Goal: Task Accomplishment & Management: Complete application form

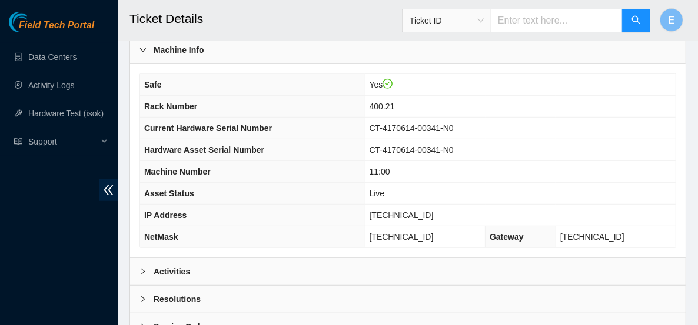
scroll to position [505, 0]
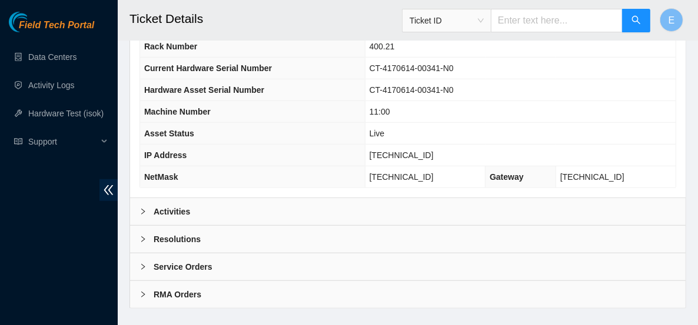
click at [244, 198] on div "Activities" at bounding box center [407, 211] width 555 height 27
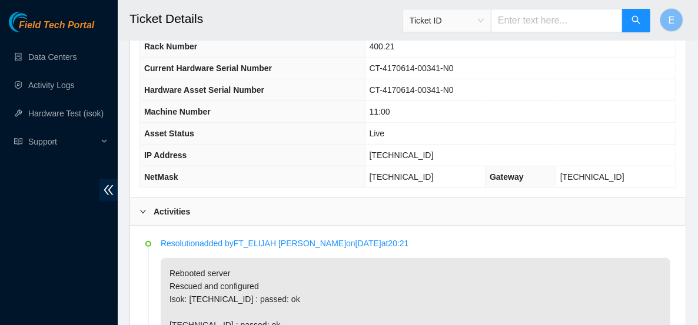
click at [244, 198] on div "Activities" at bounding box center [407, 211] width 555 height 27
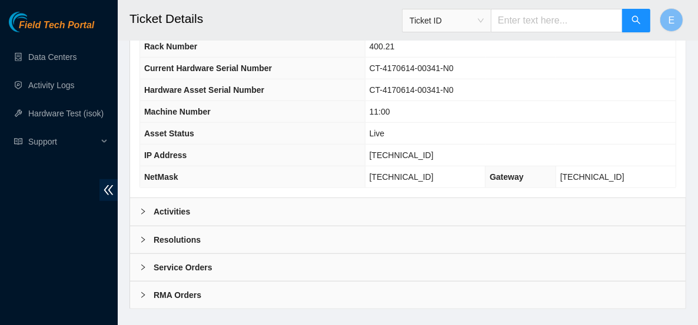
click at [244, 198] on div "Activities" at bounding box center [407, 211] width 555 height 27
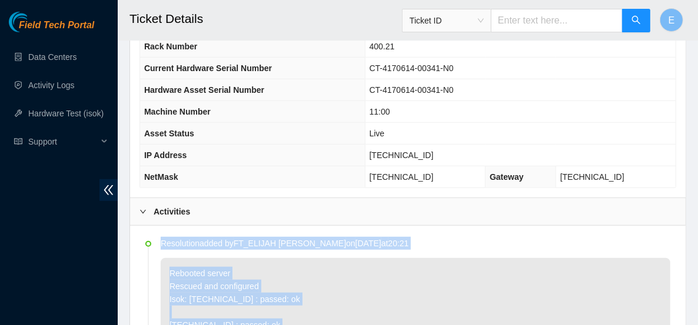
scroll to position [614, 0]
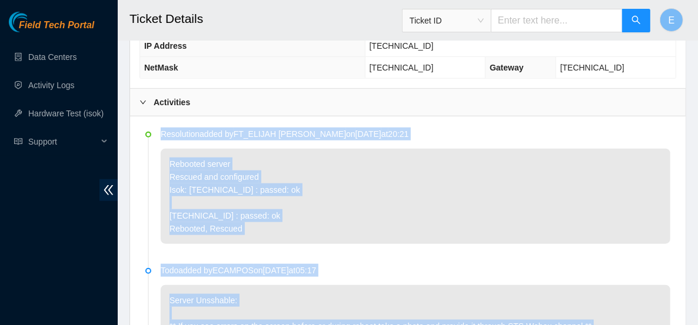
click at [324, 178] on p "Rebooted server Rescued and configured Isok: 23.77.200.89 : passed: ok 23.77.20…" at bounding box center [416, 196] width 510 height 95
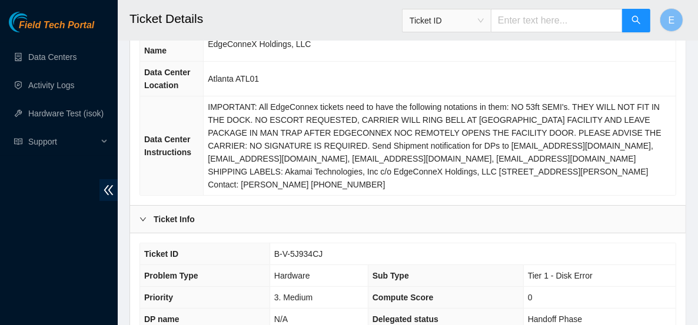
scroll to position [135, 0]
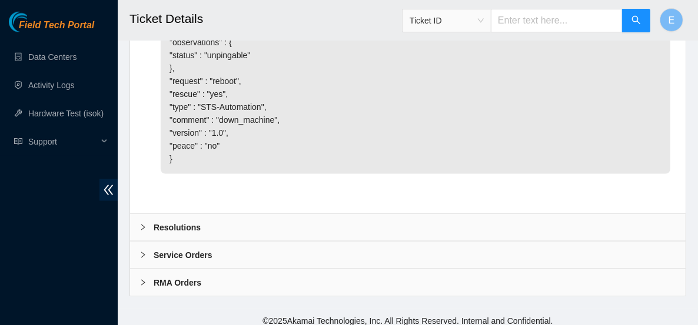
scroll to position [1080, 0]
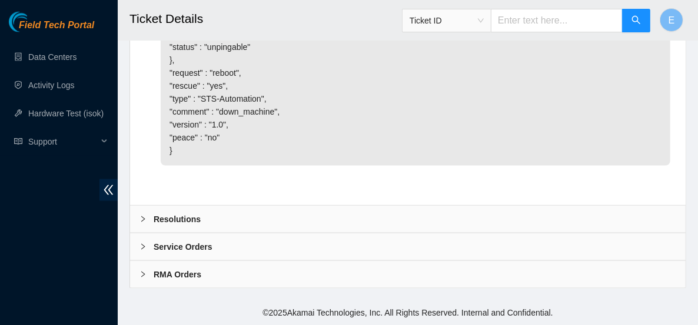
click at [230, 224] on div "Resolutions" at bounding box center [407, 219] width 555 height 27
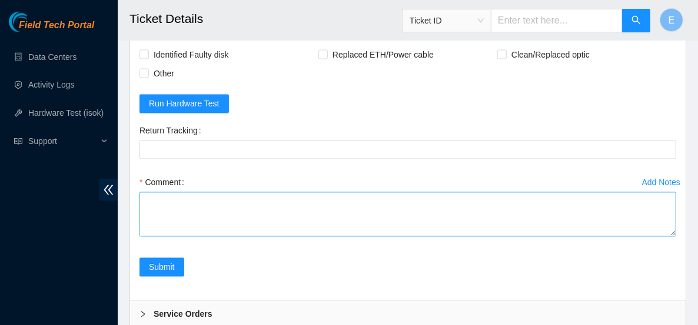
scroll to position [1249, 0]
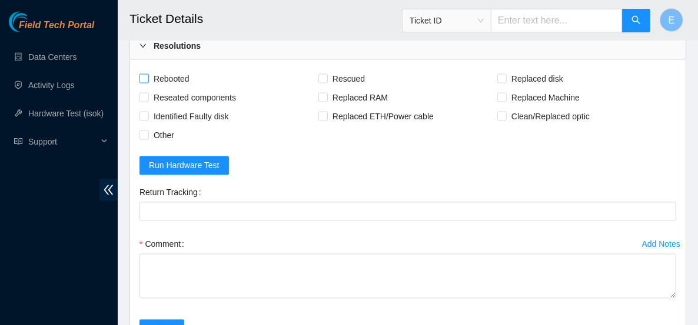
click at [186, 87] on span "Rebooted" at bounding box center [171, 78] width 45 height 19
click at [148, 82] on input "Rebooted" at bounding box center [143, 78] width 8 height 8
checkbox input "true"
click at [345, 82] on span "Rescued" at bounding box center [349, 78] width 42 height 19
click at [327, 82] on input "Rescued" at bounding box center [322, 78] width 8 height 8
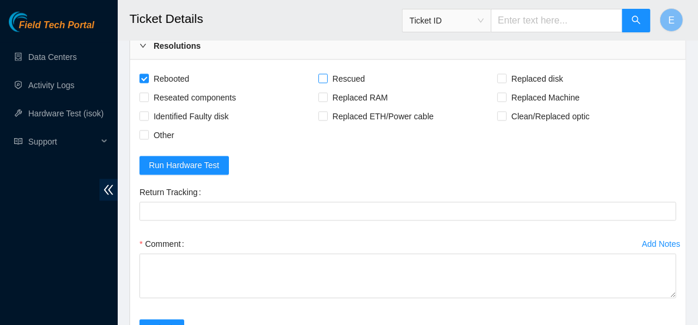
checkbox input "true"
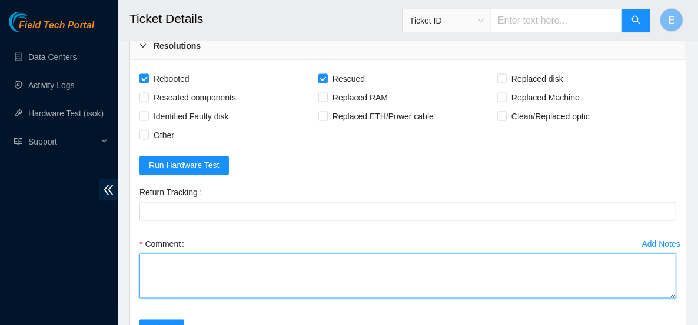
click at [179, 284] on textarea "Comment" at bounding box center [407, 276] width 537 height 45
paste textarea "Rebooted server Rescued and configured Isok:"
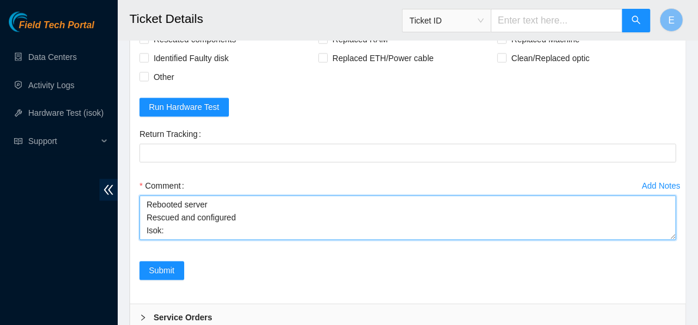
scroll to position [1316, 0]
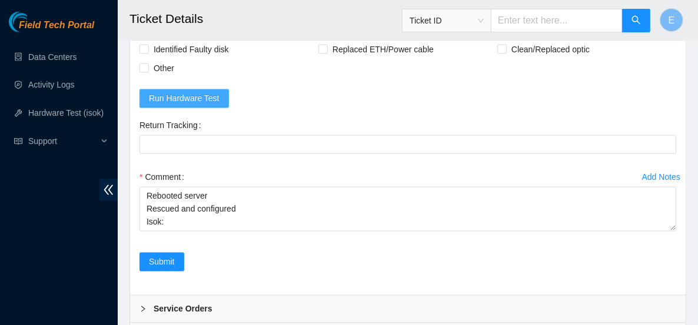
click at [195, 101] on span "Run Hardware Test" at bounding box center [184, 98] width 71 height 13
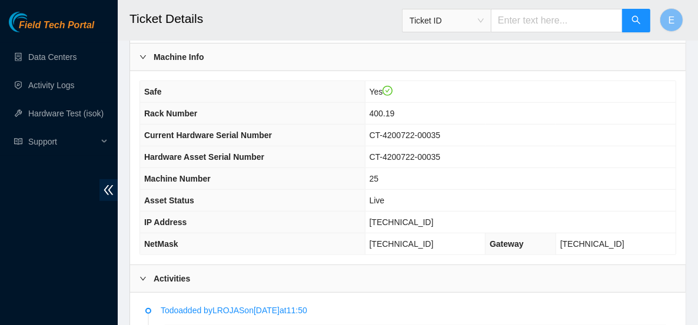
scroll to position [437, 0]
drag, startPoint x: 432, startPoint y: 201, endPoint x: 381, endPoint y: 203, distance: 51.2
click at [381, 212] on td "[TECHNICAL_ID]" at bounding box center [520, 223] width 311 height 22
copy span "[TECHNICAL_ID]"
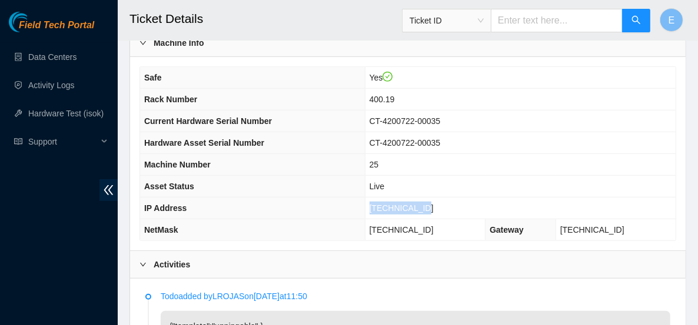
scroll to position [447, 0]
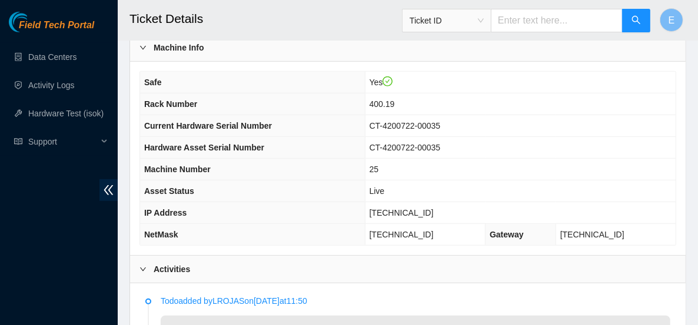
click at [420, 121] on span "CT-4200722-00035" at bounding box center [405, 125] width 71 height 9
drag, startPoint x: 385, startPoint y: 190, endPoint x: 433, endPoint y: 195, distance: 47.9
click at [433, 208] on span "[TECHNICAL_ID]" at bounding box center [402, 212] width 64 height 9
copy span "[TECHNICAL_ID]"
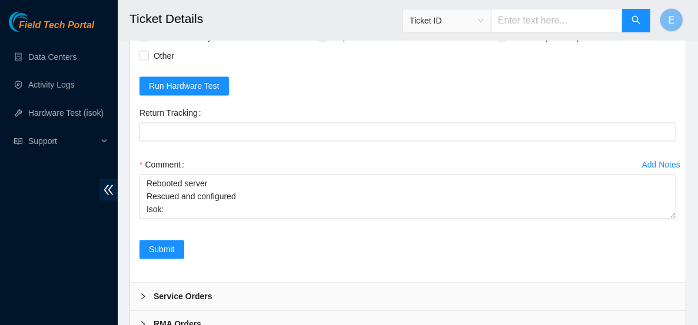
scroll to position [1329, 0]
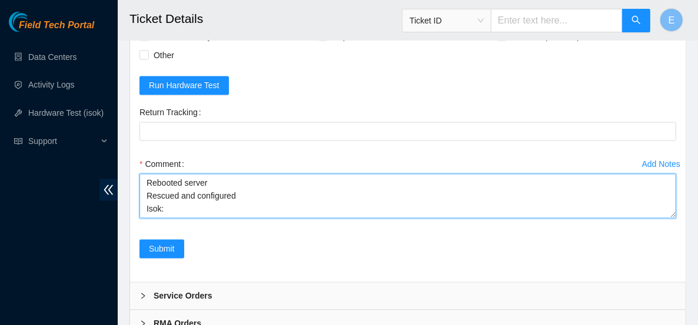
click at [222, 204] on textarea "Rebooted server Rescued and configured Isok:" at bounding box center [407, 196] width 537 height 45
paste textarea "104.99.56.220 : failed: unpingable"
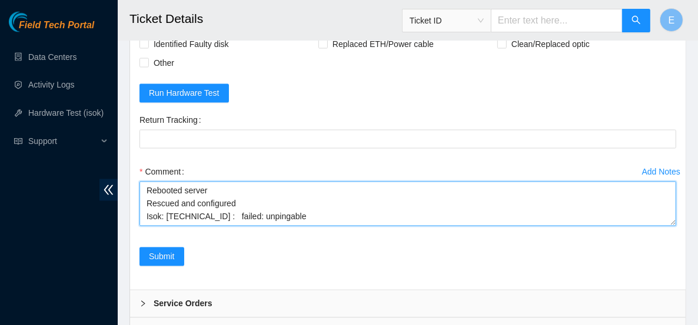
scroll to position [13, 0]
click at [317, 209] on textarea "Rebooted server Rescued and configured Isok: 104.99.56.220 : failed: unpingable" at bounding box center [407, 204] width 537 height 45
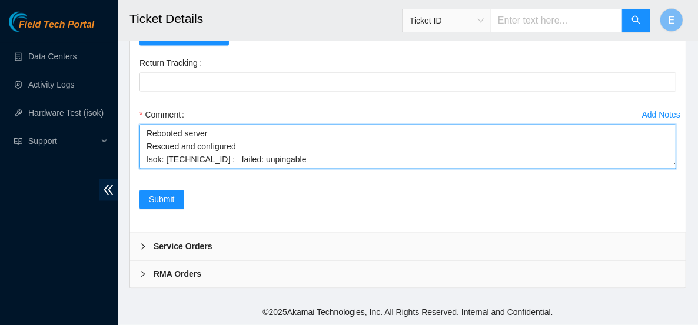
click at [257, 134] on textarea "Rebooted server Rescued and configured Isok: 104.99.56.220 : failed: unpingable" at bounding box center [407, 147] width 537 height 45
click at [221, 147] on textarea "Rebooted server Rescued and configured power cycle Isok: 104.99.56.220 : failed…" at bounding box center [407, 147] width 537 height 45
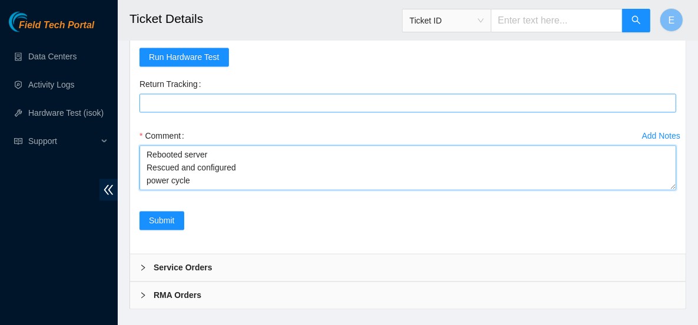
scroll to position [1383, 0]
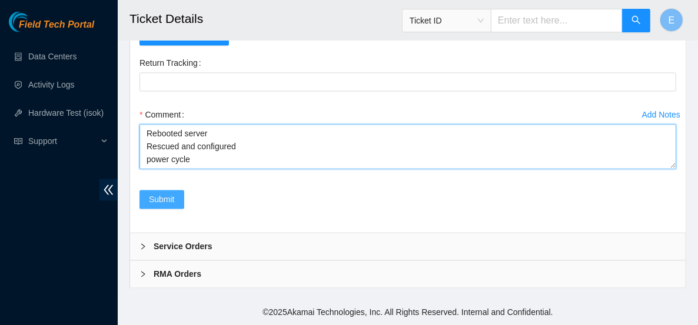
type textarea "Rebooted server Rescued and configured power cycle Isok: 104.99.56.220 : failed…"
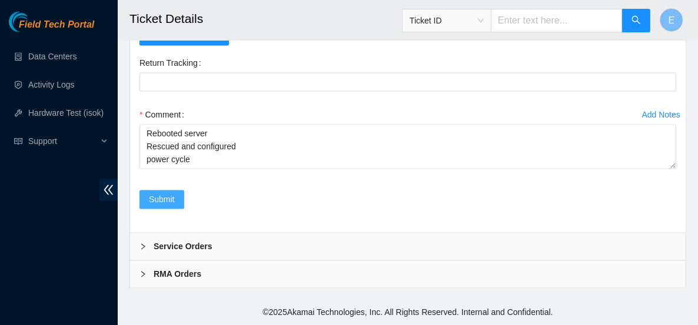
click at [168, 200] on span "Submit" at bounding box center [162, 200] width 26 height 13
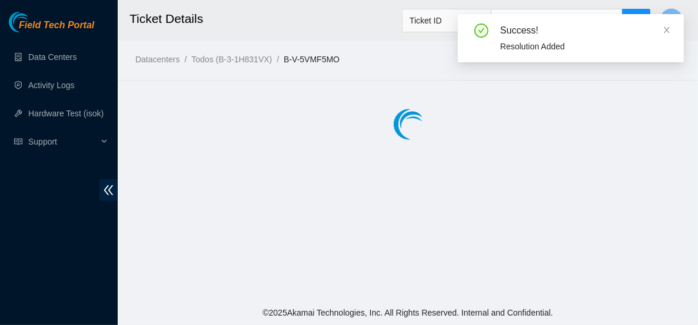
scroll to position [0, 0]
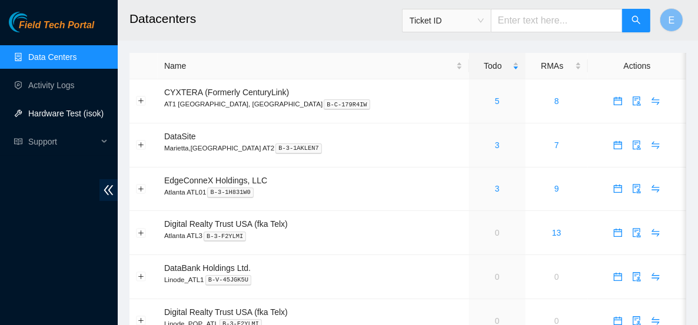
click at [58, 112] on link "Hardware Test (isok)" at bounding box center [65, 113] width 75 height 9
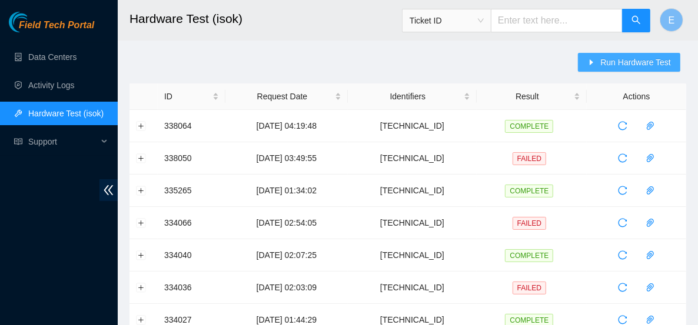
click at [611, 61] on span "Run Hardware Test" at bounding box center [635, 62] width 71 height 13
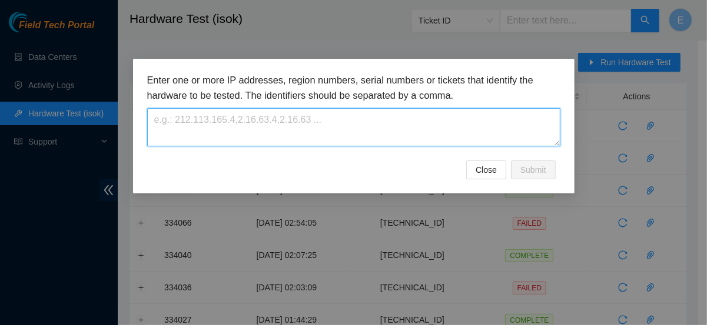
paste textarea "[TECHNICAL_ID]"
type textarea "[TECHNICAL_ID]"
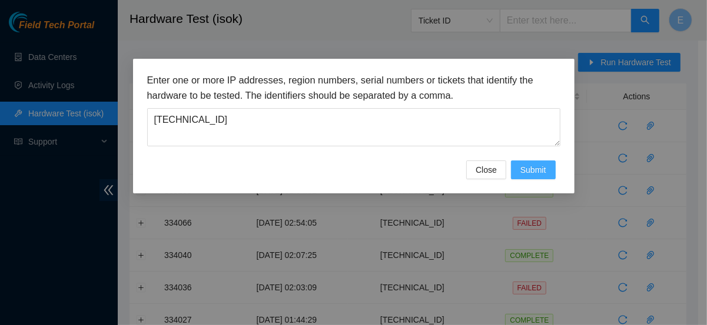
click at [542, 169] on span "Submit" at bounding box center [533, 170] width 26 height 13
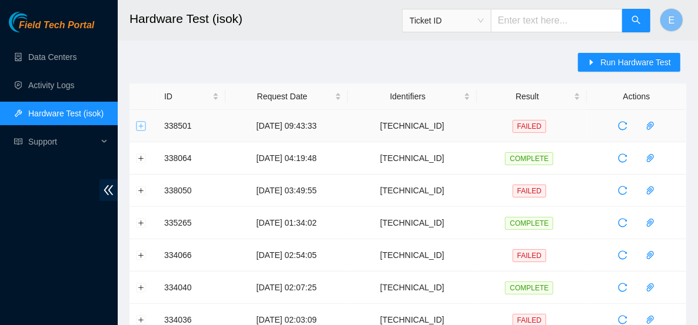
click at [141, 126] on button "Expand row" at bounding box center [141, 125] width 9 height 9
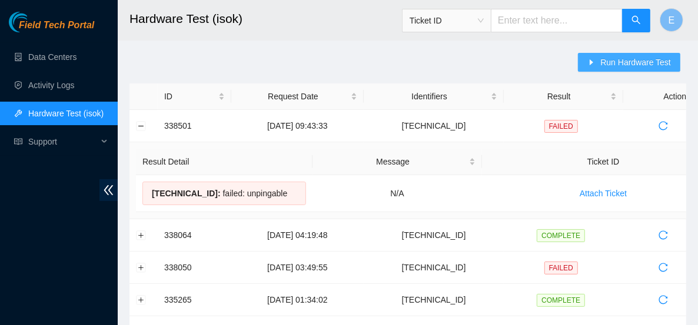
click at [628, 63] on span "Run Hardware Test" at bounding box center [635, 62] width 71 height 13
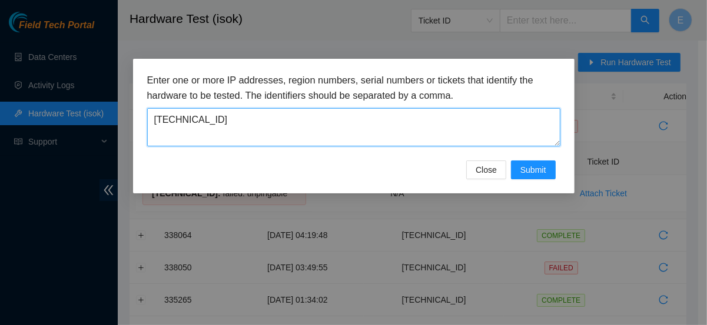
click at [382, 119] on textarea "[TECHNICAL_ID]" at bounding box center [353, 127] width 413 height 38
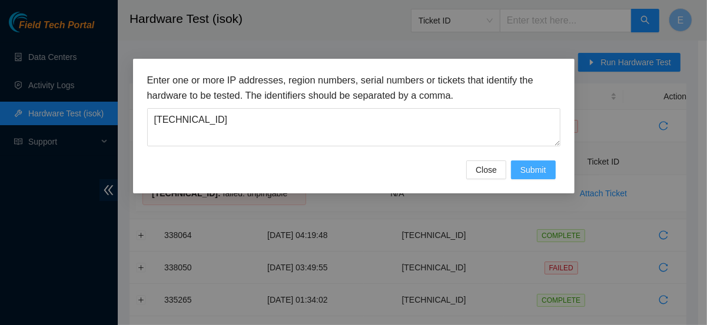
click at [531, 167] on span "Submit" at bounding box center [533, 170] width 26 height 13
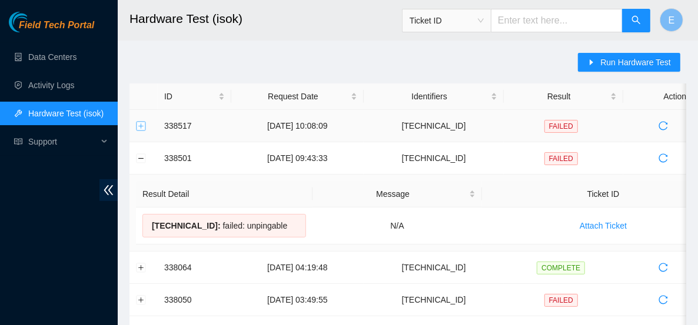
click at [139, 129] on button "Expand row" at bounding box center [141, 125] width 9 height 9
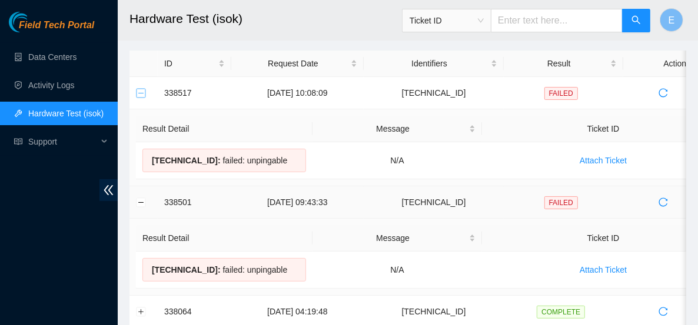
scroll to position [33, 0]
click at [144, 198] on button "Collapse row" at bounding box center [141, 202] width 9 height 9
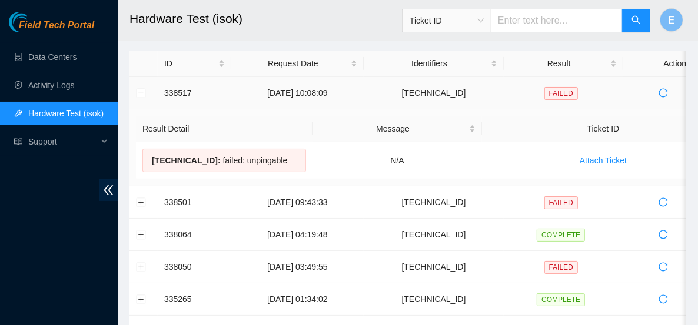
click at [144, 85] on td at bounding box center [143, 93] width 28 height 32
click at [142, 93] on button "Collapse row" at bounding box center [141, 92] width 9 height 9
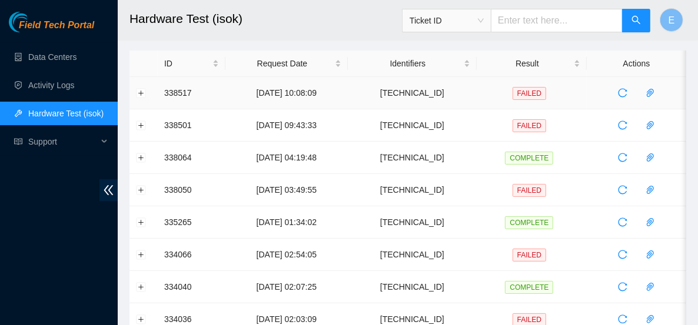
click at [154, 88] on td at bounding box center [143, 93] width 28 height 32
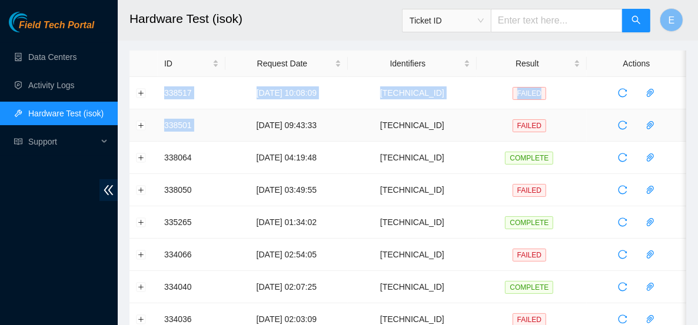
drag, startPoint x: 165, startPoint y: 94, endPoint x: 247, endPoint y: 134, distance: 91.6
click at [247, 134] on tbody "338517 [DATE] 10:08:09 [TECHNICAL_ID] FAILED Result Detail Message Ticket ID [T…" at bounding box center [407, 287] width 557 height 421
click at [206, 94] on td "338517" at bounding box center [192, 93] width 68 height 32
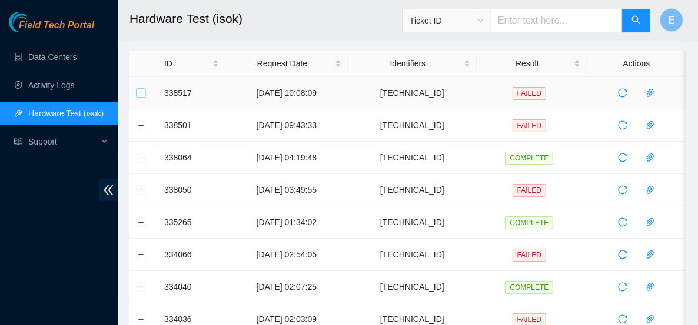
click at [140, 94] on button "Expand row" at bounding box center [141, 92] width 9 height 9
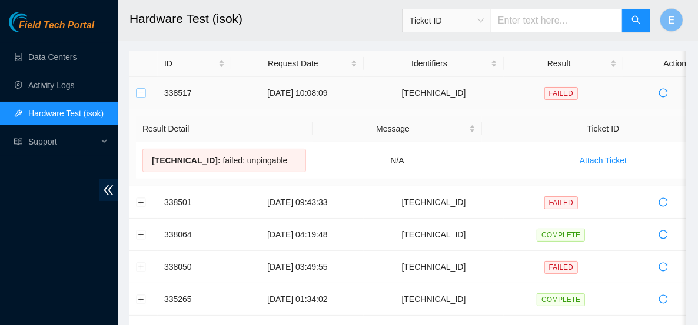
click at [145, 92] on button "Collapse row" at bounding box center [141, 92] width 9 height 9
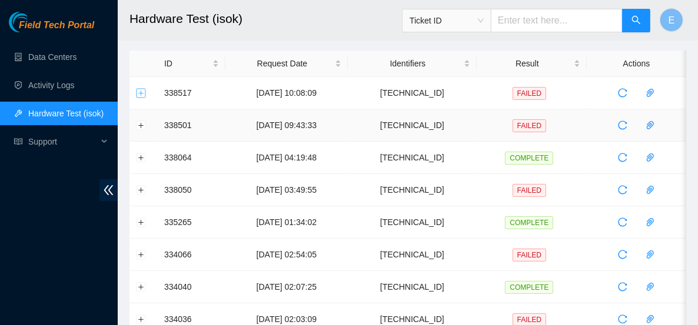
scroll to position [0, 0]
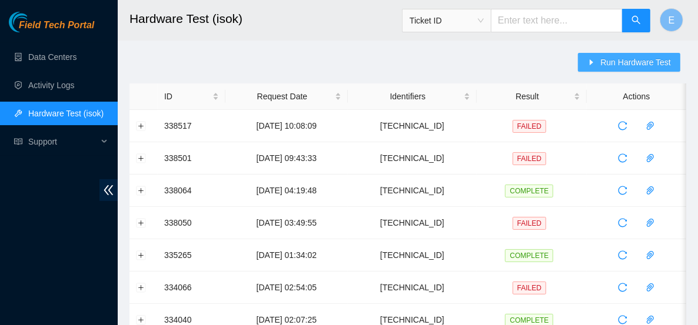
click at [599, 69] on button "Run Hardware Test" at bounding box center [629, 62] width 102 height 19
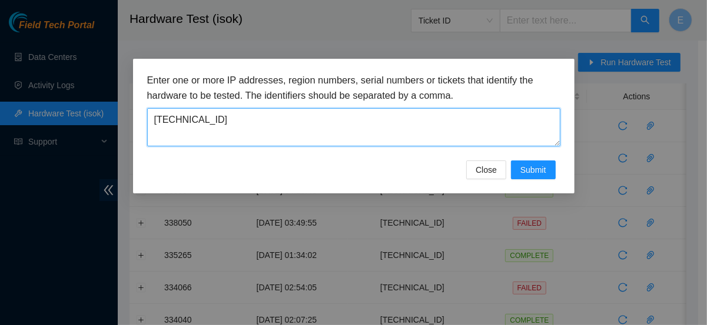
click at [321, 125] on textarea "[TECHNICAL_ID]" at bounding box center [353, 127] width 413 height 38
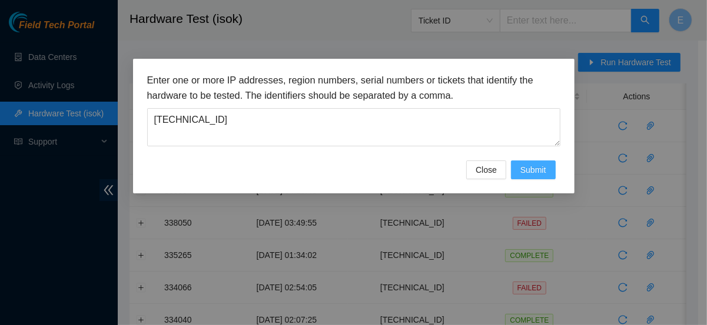
click at [524, 169] on span "Submit" at bounding box center [533, 170] width 26 height 13
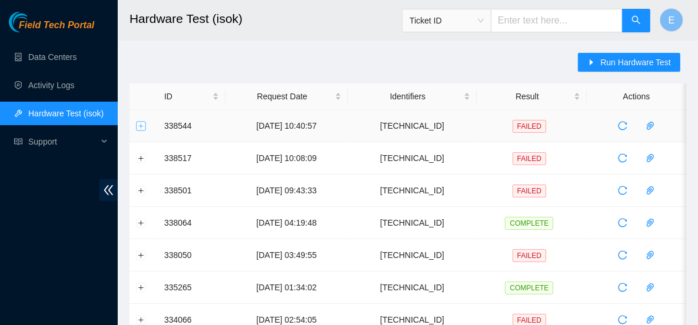
click at [142, 125] on button "Expand row" at bounding box center [141, 125] width 9 height 9
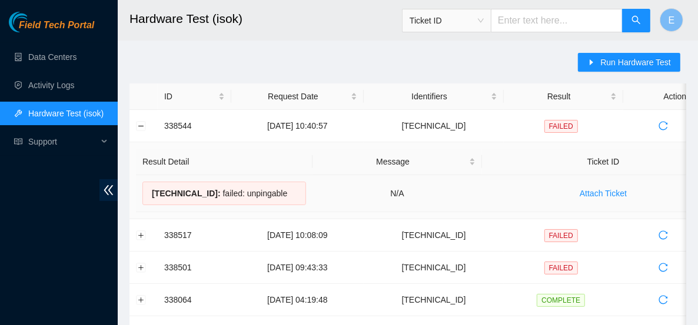
drag, startPoint x: 280, startPoint y: 194, endPoint x: 148, endPoint y: 197, distance: 132.4
click at [148, 197] on div "[TECHNICAL_ID] : failed: unpingable" at bounding box center [224, 194] width 164 height 24
copy div "[TECHNICAL_ID] : failed: unpingable"
click at [59, 54] on link "Data Centers" at bounding box center [52, 56] width 48 height 9
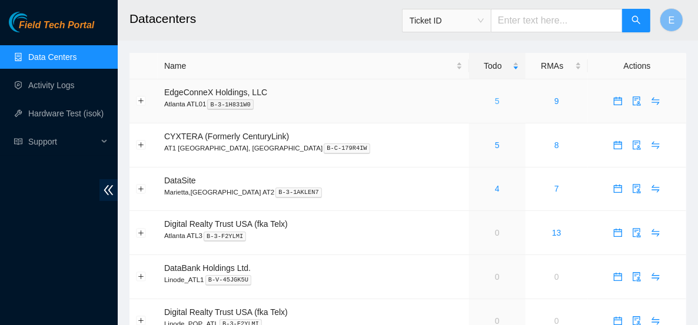
click at [495, 103] on link "5" at bounding box center [497, 100] width 5 height 9
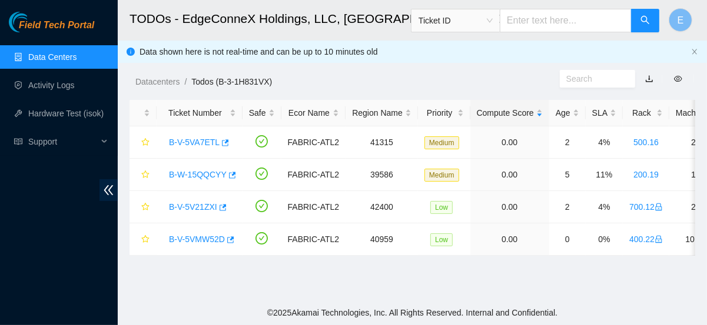
click at [65, 60] on link "Data Centers" at bounding box center [52, 56] width 48 height 9
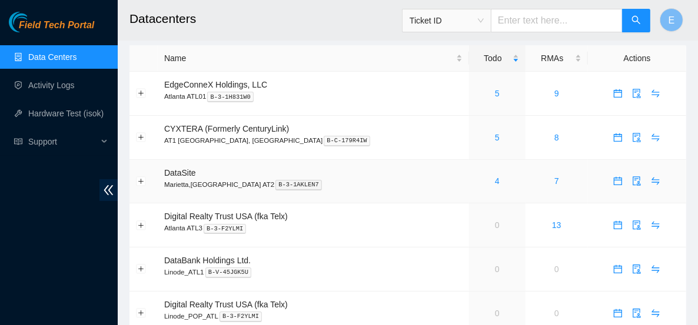
scroll to position [7, 0]
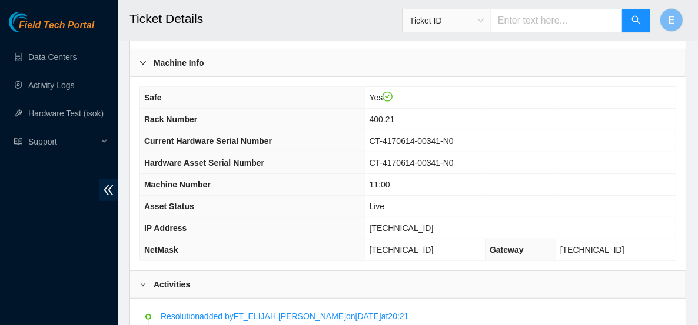
scroll to position [432, 0]
